Goal: Register for event/course: Register for event/course

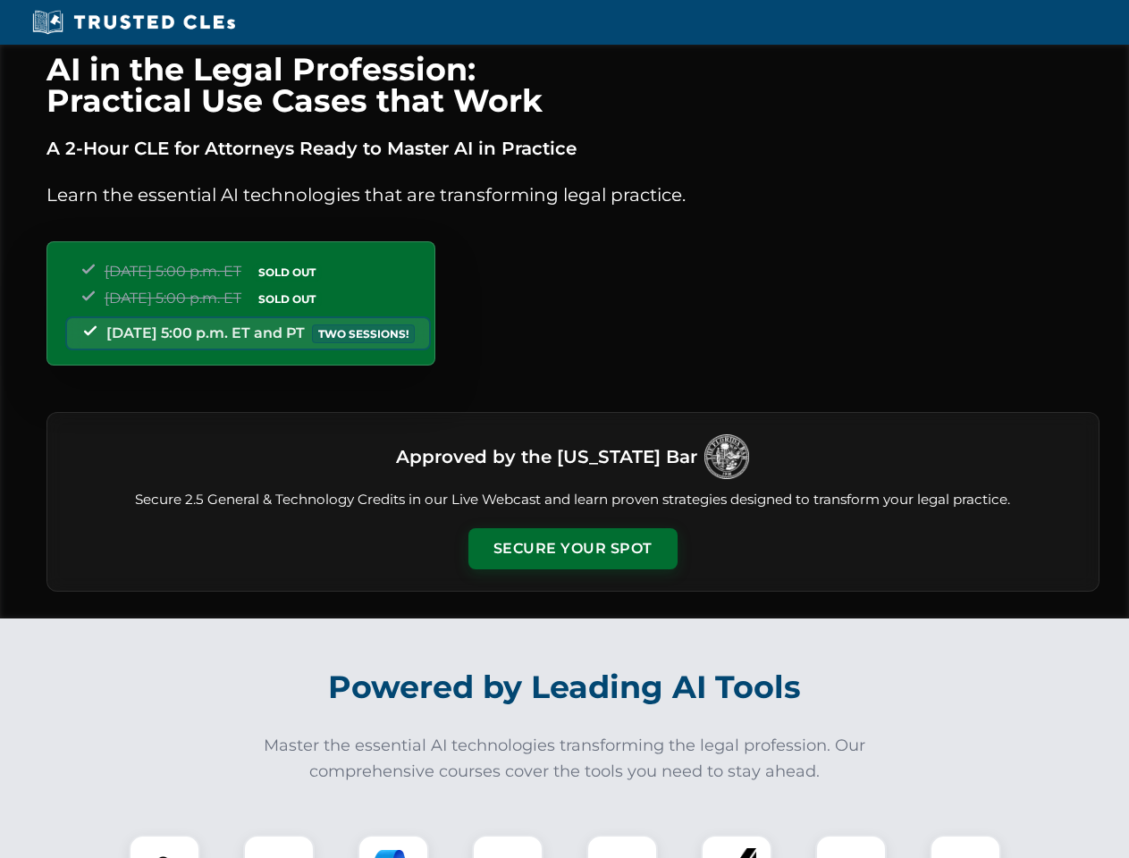
click at [572, 549] on button "Secure Your Spot" at bounding box center [573, 548] width 209 height 41
click at [165, 847] on img at bounding box center [165, 871] width 52 height 52
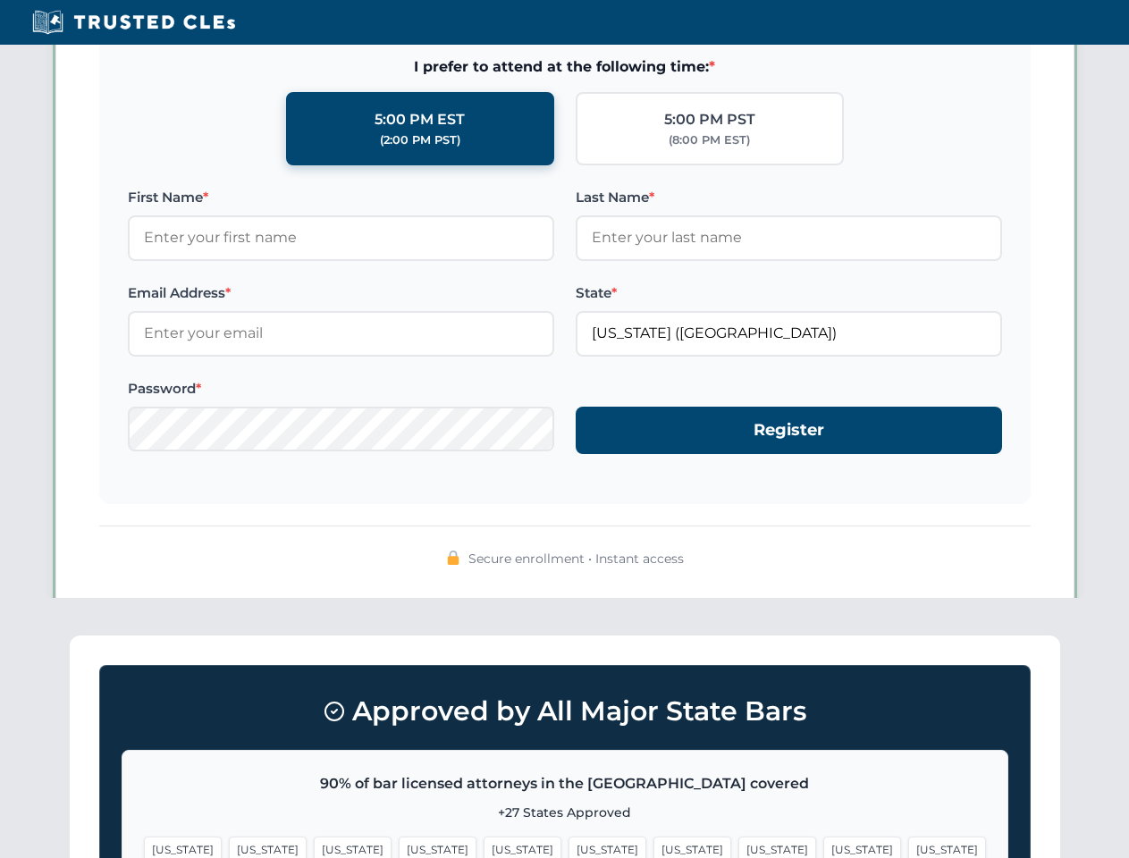
click at [654, 847] on span "[US_STATE]" at bounding box center [693, 850] width 78 height 26
click at [824, 847] on span "[US_STATE]" at bounding box center [863, 850] width 78 height 26
